Goal: Task Accomplishment & Management: Manage account settings

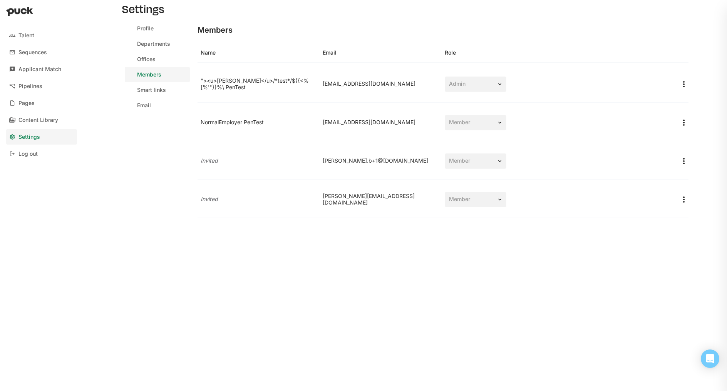
click at [466, 128] on div "Member" at bounding box center [476, 122] width 62 height 15
click at [492, 127] on div "Member" at bounding box center [476, 122] width 62 height 15
click at [145, 69] on link "Members" at bounding box center [157, 74] width 65 height 15
click at [148, 64] on link "Offices" at bounding box center [157, 59] width 65 height 15
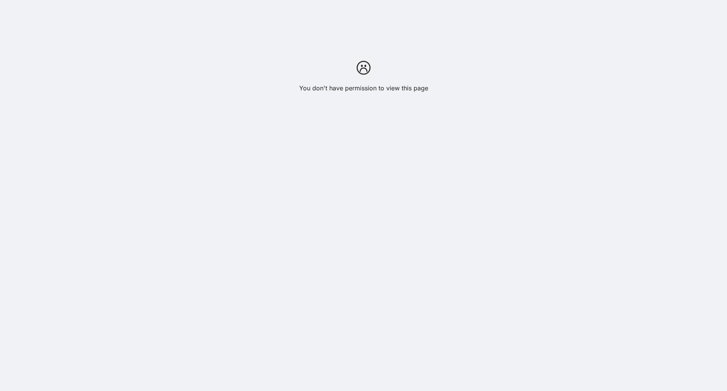
click at [146, 74] on div "You don't have permission to view this page" at bounding box center [363, 46] width 727 height 92
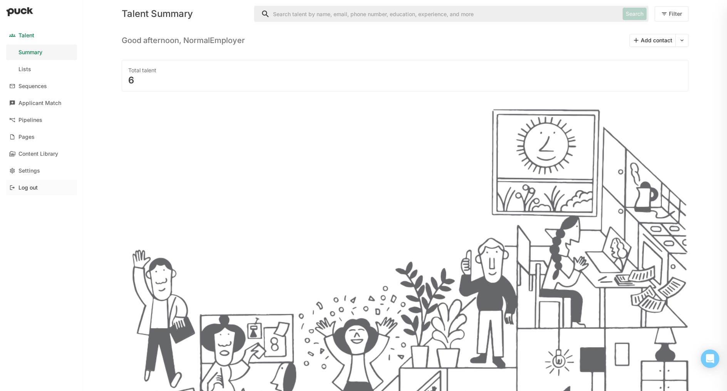
click at [20, 189] on div "Log out" at bounding box center [27, 188] width 19 height 7
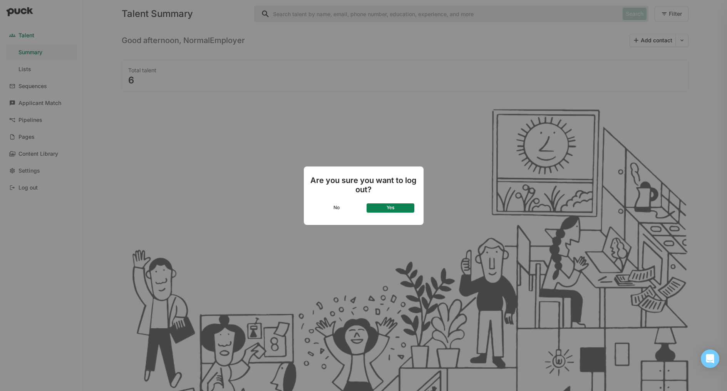
click at [382, 207] on button "Yes" at bounding box center [390, 208] width 48 height 9
